Goal: Information Seeking & Learning: Check status

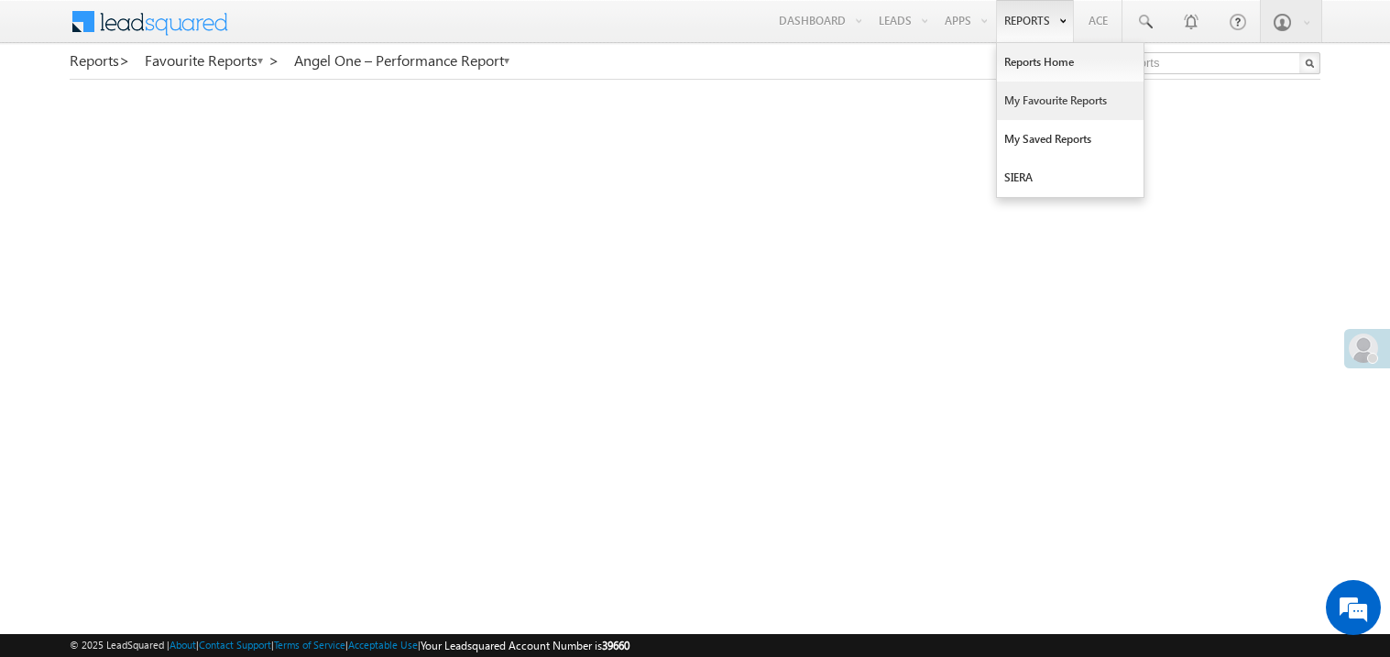
click at [1021, 101] on link "My Favourite Reports" at bounding box center [1070, 101] width 147 height 38
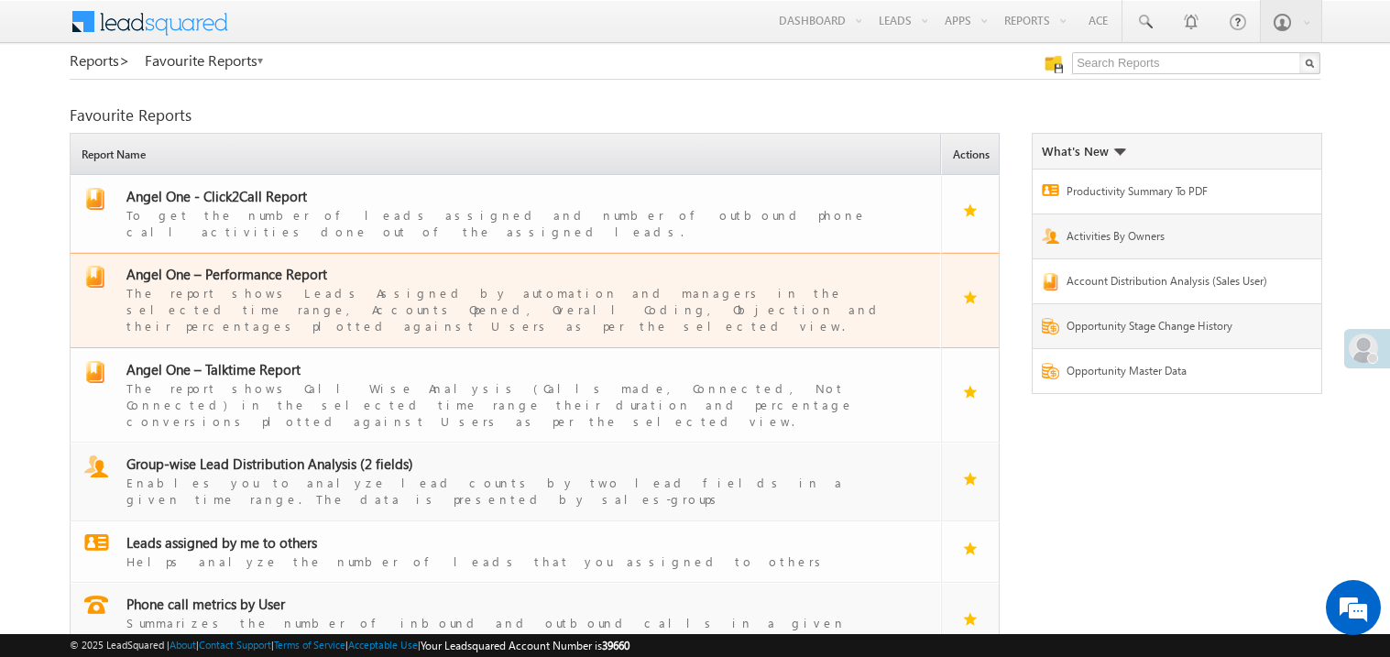
click at [264, 265] on span "Angel One – Performance Report" at bounding box center [226, 274] width 201 height 18
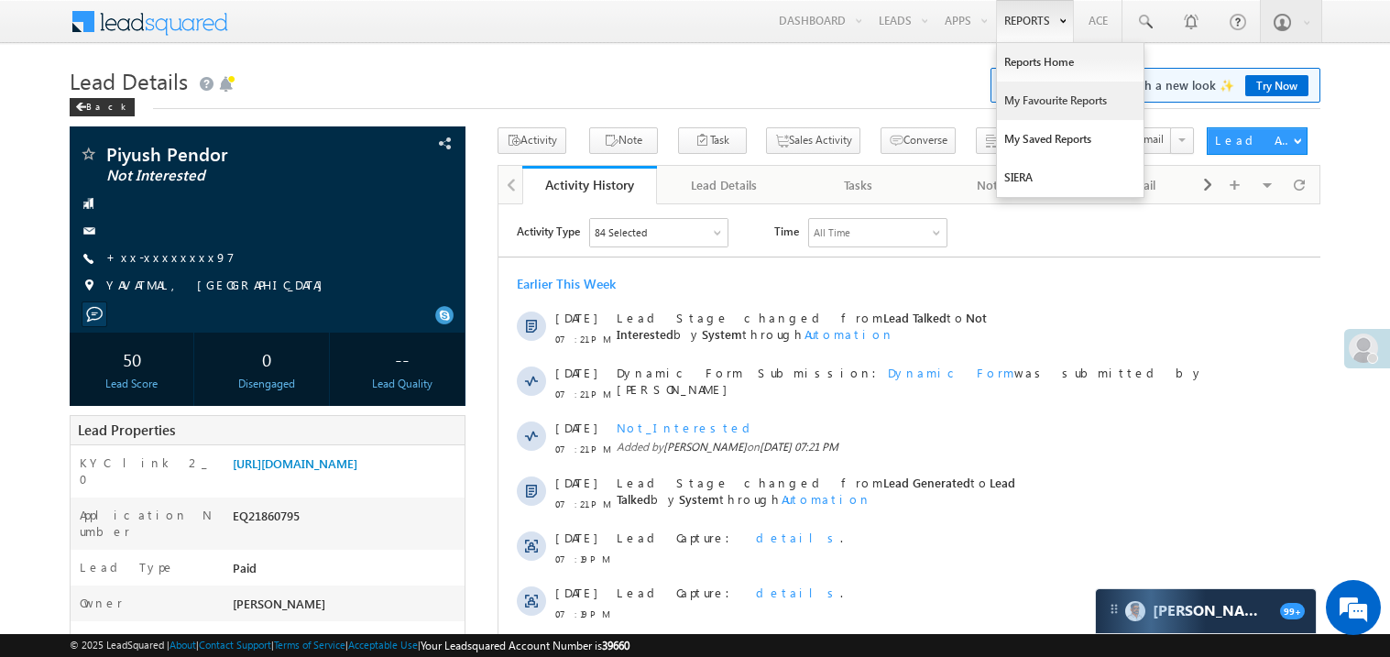
click at [1029, 101] on link "My Favourite Reports" at bounding box center [1070, 101] width 147 height 38
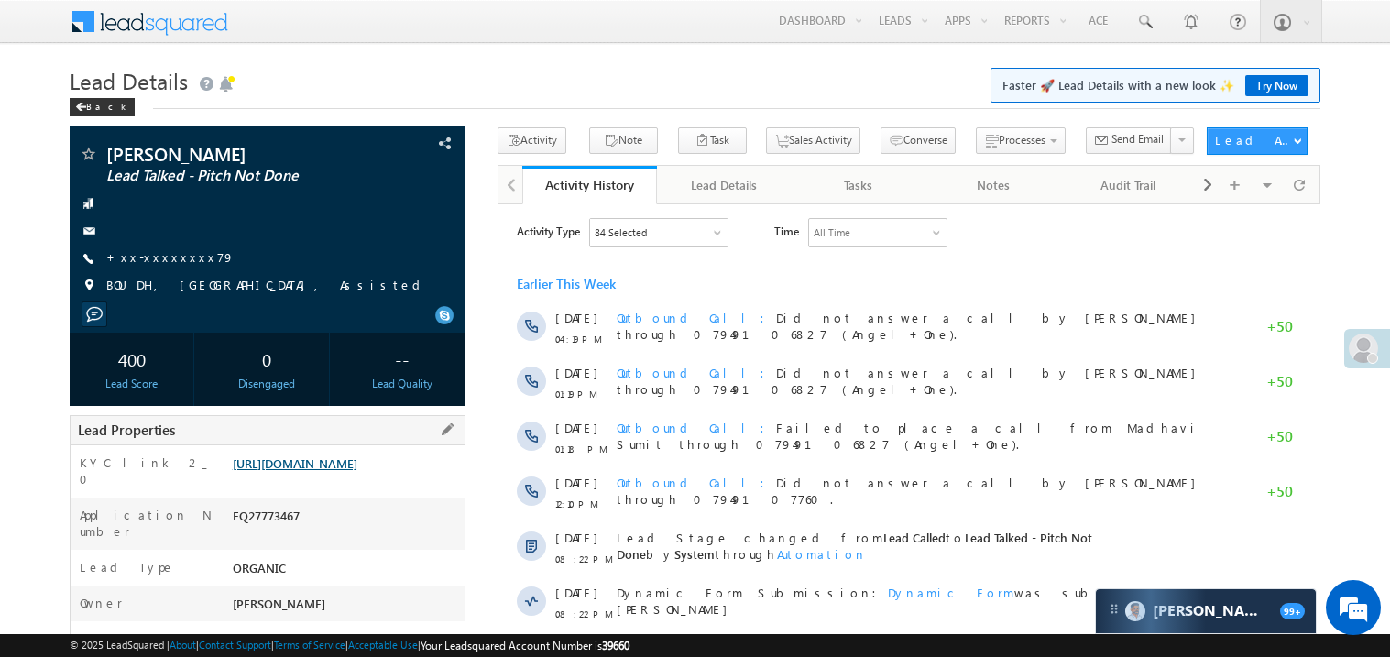
click at [318, 471] on link "https://angelbroking1-pk3em7sa.customui-test.leadsquared.com?leadId=6c2da93a-42…" at bounding box center [295, 463] width 125 height 16
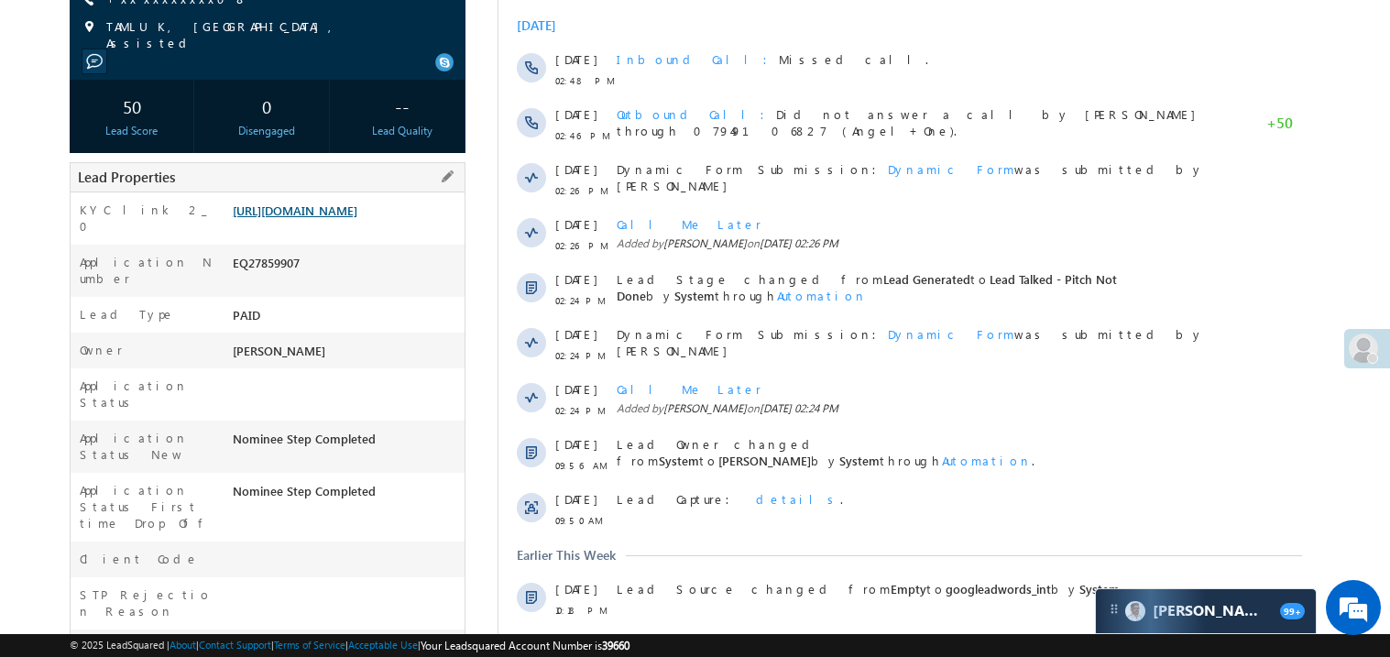
scroll to position [256, 0]
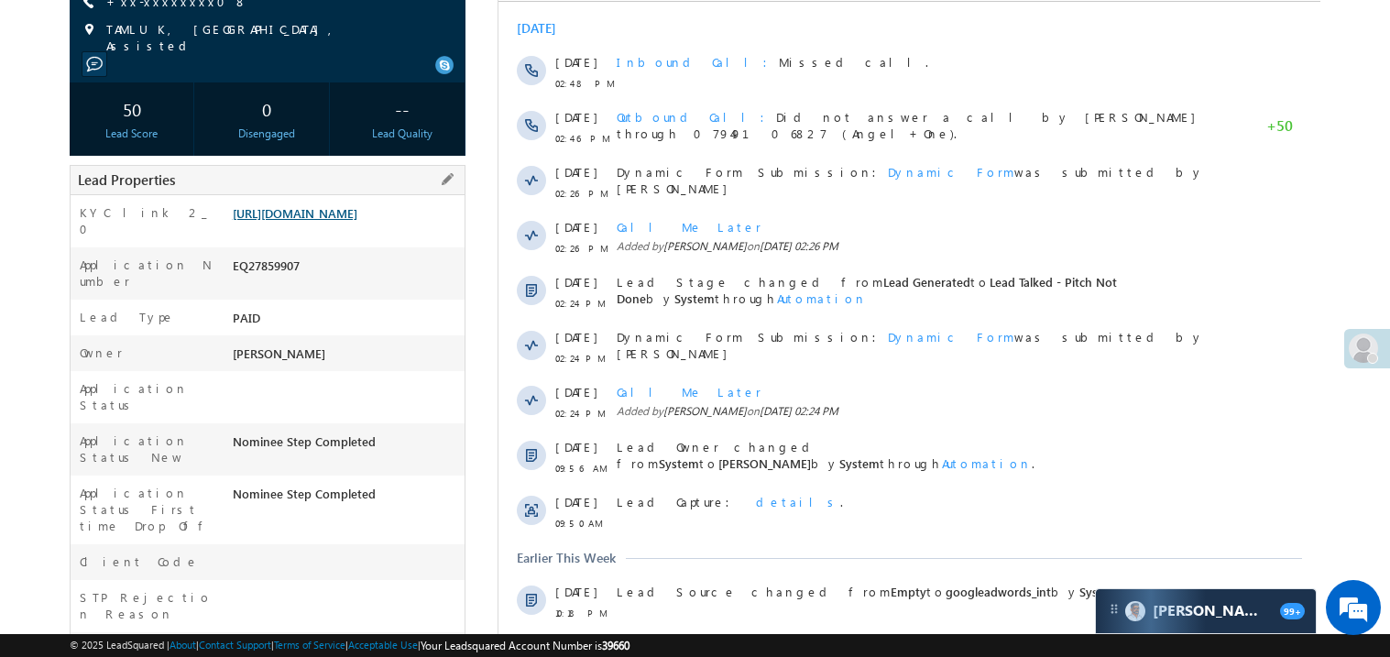
click at [329, 216] on link "[URL][DOMAIN_NAME]" at bounding box center [295, 213] width 125 height 16
